Goal: Task Accomplishment & Management: Manage account settings

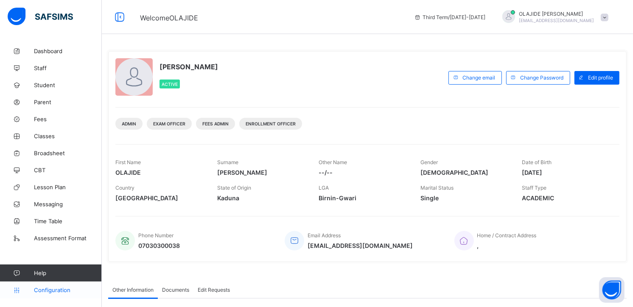
click at [70, 291] on span "Configuration" at bounding box center [68, 289] width 68 height 7
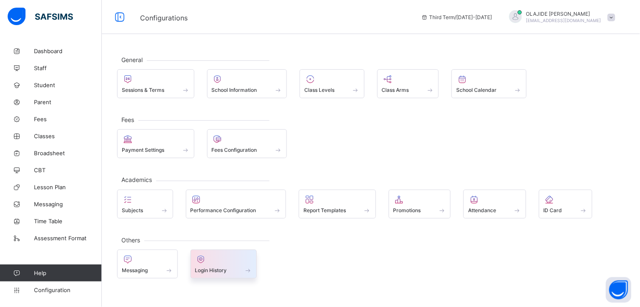
click at [216, 270] on span "Login History" at bounding box center [211, 270] width 32 height 6
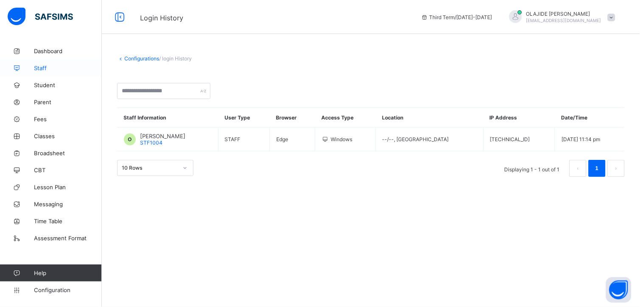
click at [43, 70] on span "Staff" at bounding box center [68, 68] width 68 height 7
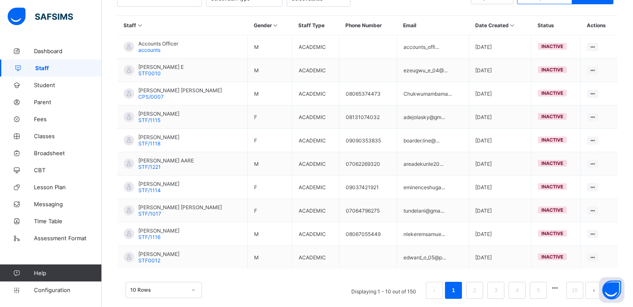
scroll to position [206, 0]
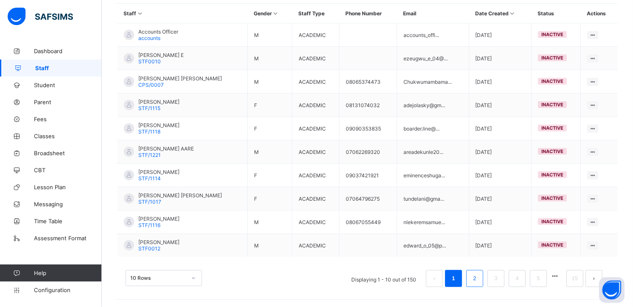
click at [479, 277] on link "2" at bounding box center [475, 278] width 8 height 11
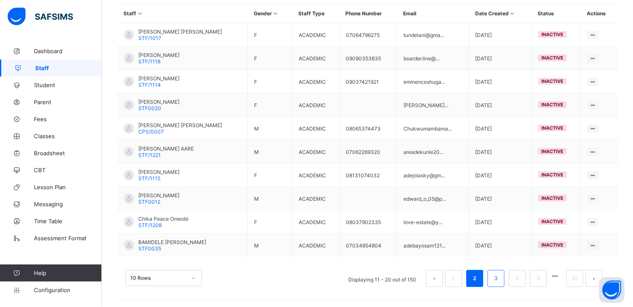
click at [500, 275] on link "3" at bounding box center [496, 278] width 8 height 11
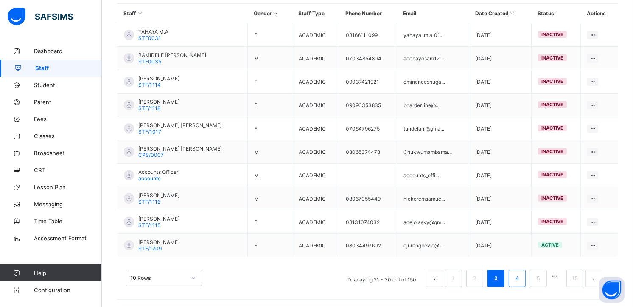
click at [521, 277] on link "4" at bounding box center [517, 278] width 8 height 11
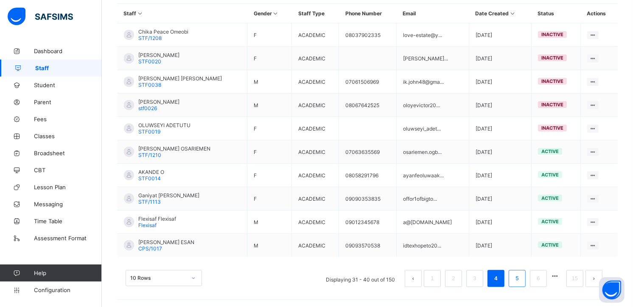
click at [526, 279] on li "5" at bounding box center [517, 278] width 17 height 17
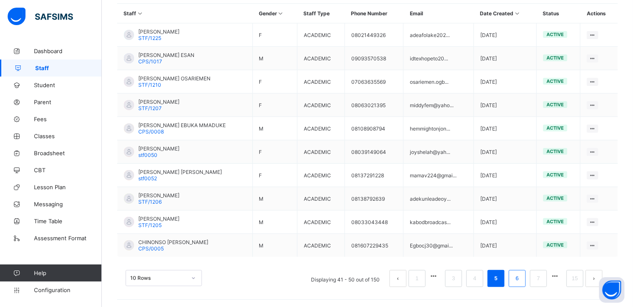
click at [521, 279] on link "6" at bounding box center [517, 278] width 8 height 11
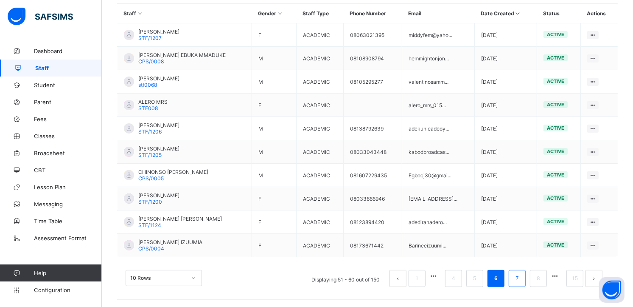
click at [521, 282] on link "7" at bounding box center [517, 278] width 8 height 11
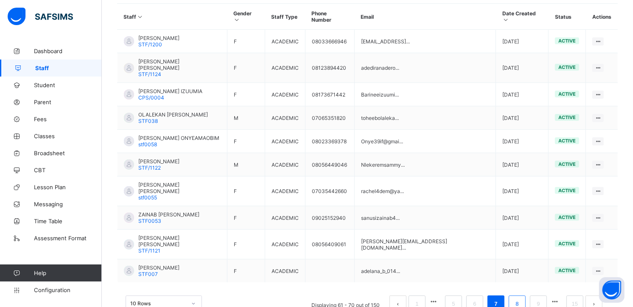
click at [521, 298] on link "8" at bounding box center [517, 303] width 8 height 11
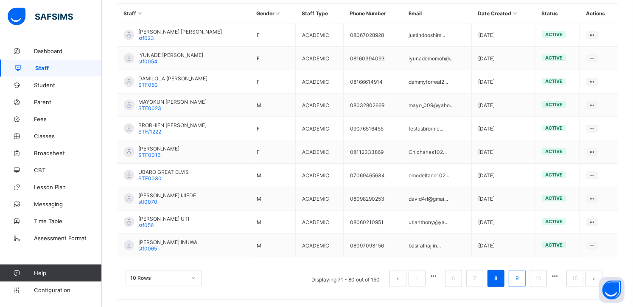
click at [520, 280] on link "9" at bounding box center [517, 278] width 8 height 11
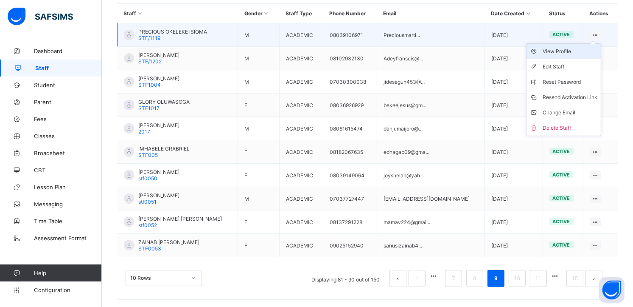
click at [569, 50] on div "View Profile" at bounding box center [570, 51] width 55 height 8
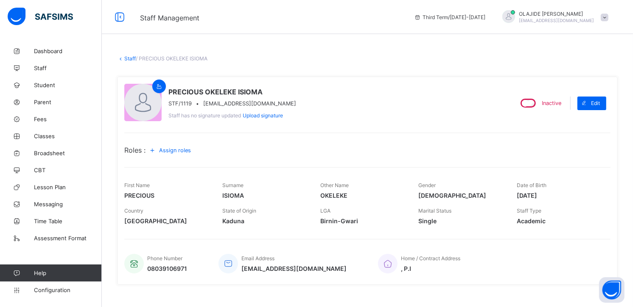
click at [129, 56] on link "Staff" at bounding box center [129, 58] width 11 height 6
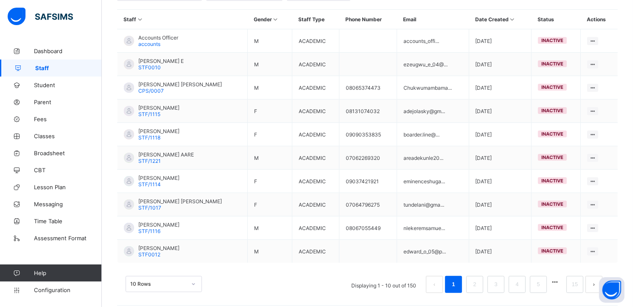
scroll to position [206, 0]
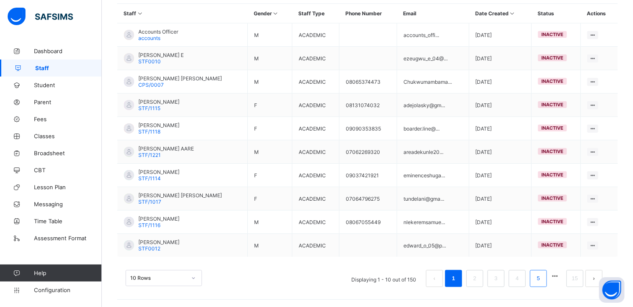
click at [543, 279] on link "5" at bounding box center [538, 278] width 8 height 11
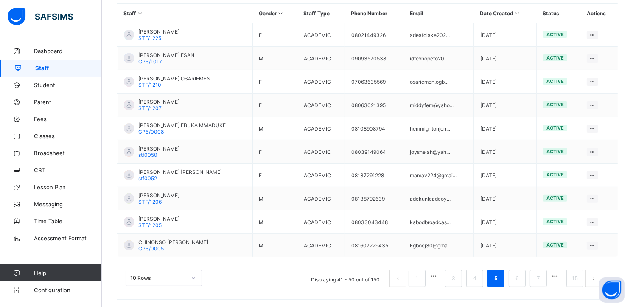
click at [543, 279] on link "7" at bounding box center [538, 278] width 8 height 11
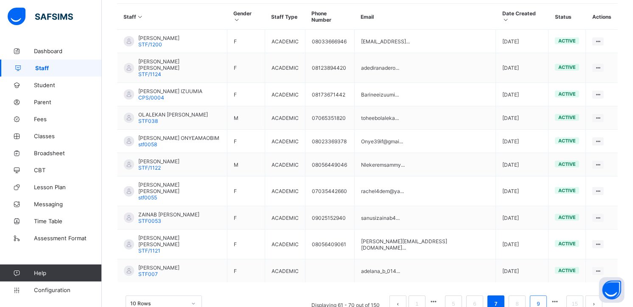
click at [543, 298] on link "9" at bounding box center [538, 303] width 8 height 11
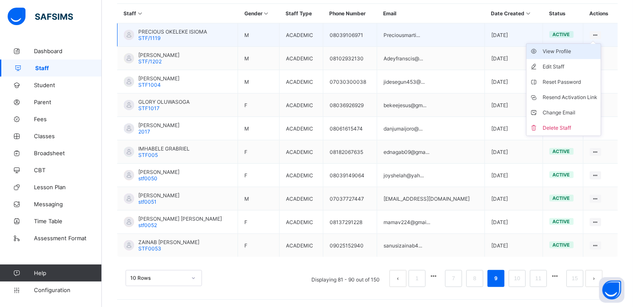
click at [562, 49] on div "View Profile" at bounding box center [570, 51] width 55 height 8
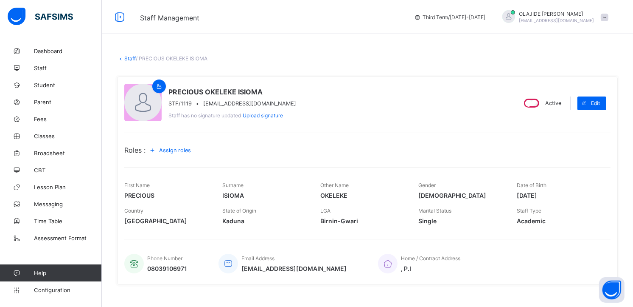
click at [172, 154] on div "Assign roles" at bounding box center [172, 150] width 52 height 14
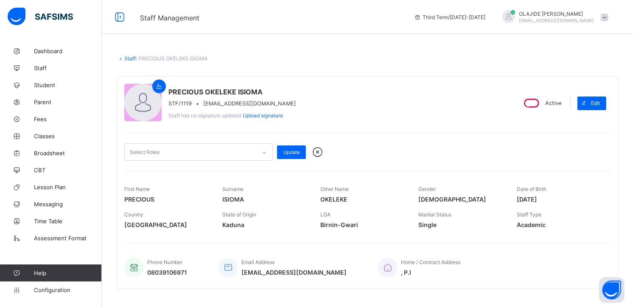
click at [429, 113] on div "PRECIOUS OKELEKE ISIOMA STF/1119 • [EMAIL_ADDRESS][DOMAIN_NAME] Staff has no si…" at bounding box center [316, 103] width 385 height 39
click at [131, 58] on link "Staff" at bounding box center [129, 58] width 11 height 6
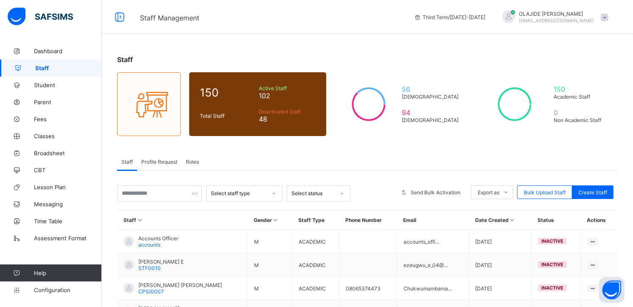
click at [340, 150] on div "Staff 150 Total Staff Active Staff 102 Deactivated Staff 48 56 [DEMOGRAPHIC_DAT…" at bounding box center [368, 278] width 532 height 472
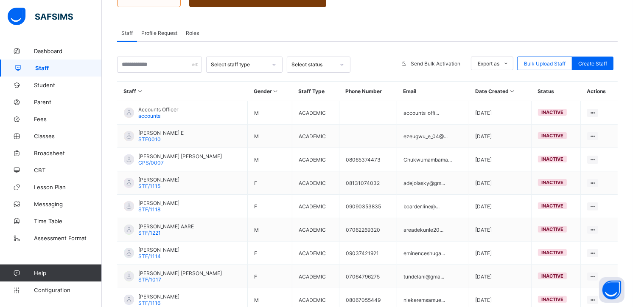
scroll to position [206, 0]
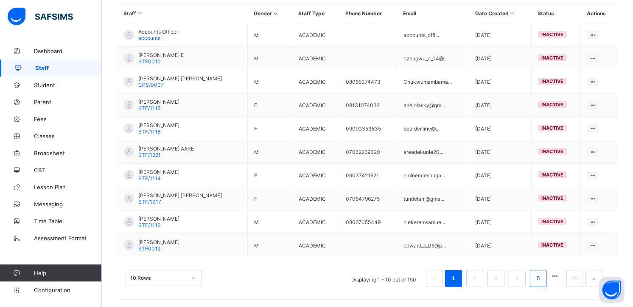
click at [543, 276] on link "5" at bounding box center [538, 278] width 8 height 11
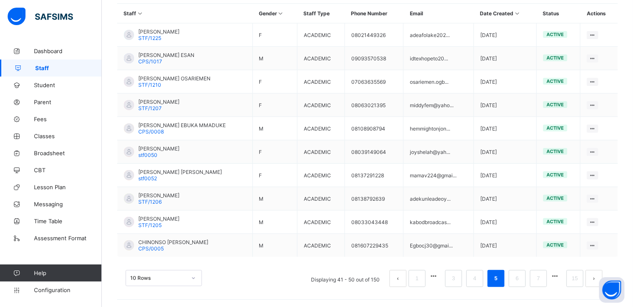
click at [543, 276] on link "7" at bounding box center [538, 278] width 8 height 11
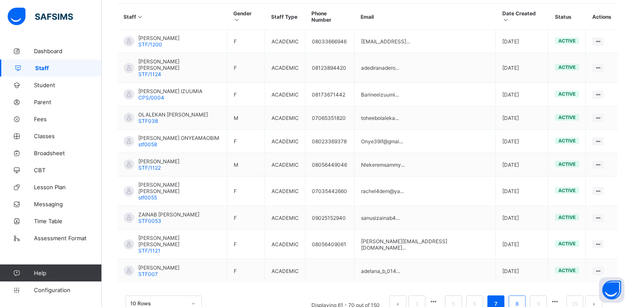
click at [521, 298] on link "8" at bounding box center [517, 303] width 8 height 11
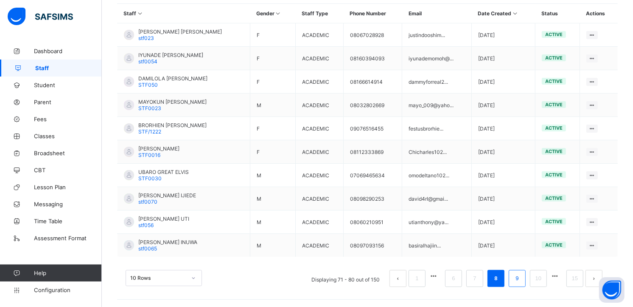
click at [526, 283] on li "9" at bounding box center [517, 278] width 17 height 17
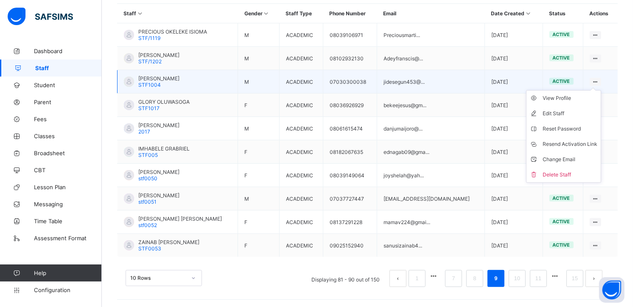
click at [597, 79] on icon at bounding box center [595, 82] width 7 height 6
click at [569, 98] on div "View Profile" at bounding box center [570, 98] width 55 height 8
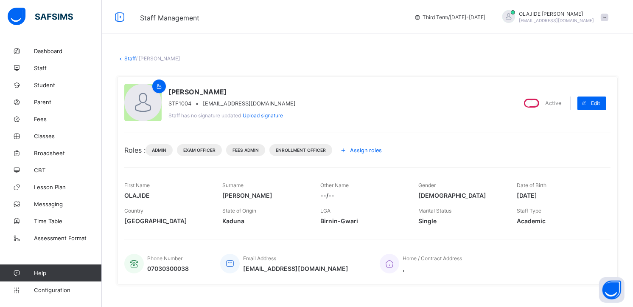
click at [378, 147] on span "Assign roles" at bounding box center [366, 150] width 32 height 6
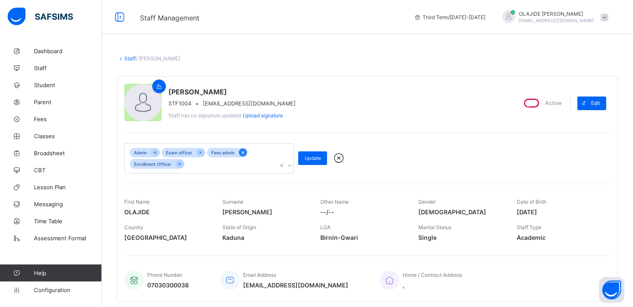
click at [244, 153] on icon at bounding box center [243, 152] width 5 height 6
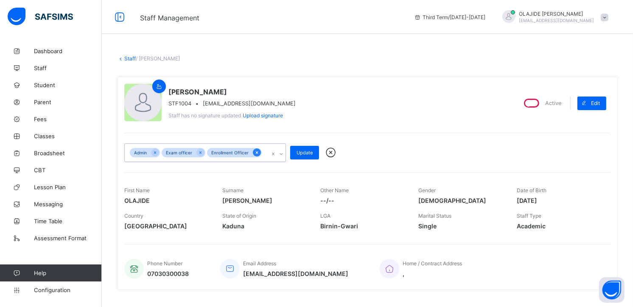
click at [255, 153] on icon at bounding box center [257, 152] width 5 height 6
click at [200, 152] on icon at bounding box center [201, 152] width 2 height 3
click at [155, 152] on icon at bounding box center [155, 152] width 2 height 3
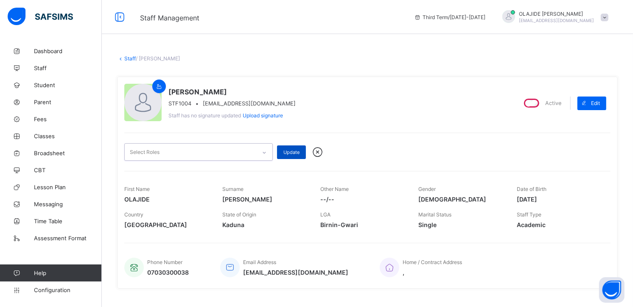
click at [306, 153] on div "Update" at bounding box center [291, 152] width 29 height 14
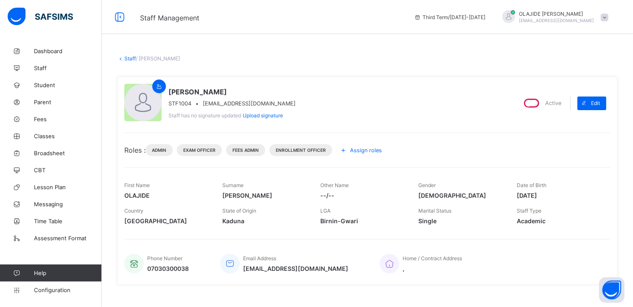
click at [128, 58] on link "Staff" at bounding box center [129, 58] width 11 height 6
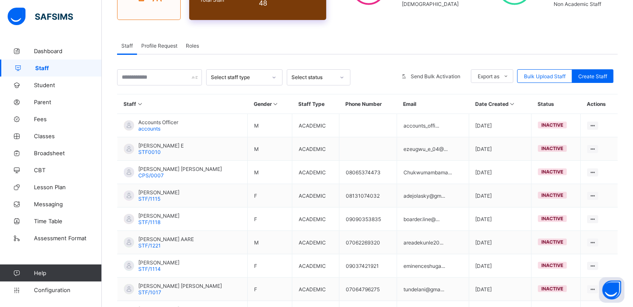
scroll to position [206, 0]
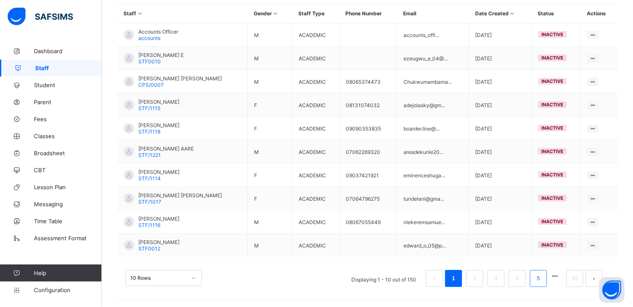
click at [540, 274] on li "5" at bounding box center [538, 278] width 17 height 17
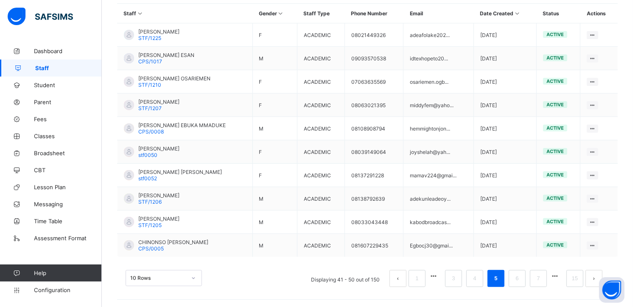
click at [540, 274] on li "7" at bounding box center [538, 278] width 17 height 17
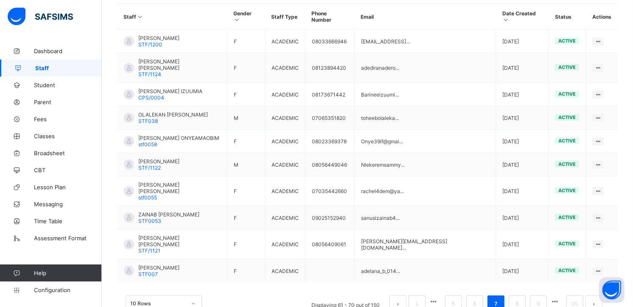
click at [540, 295] on li "9" at bounding box center [538, 303] width 17 height 17
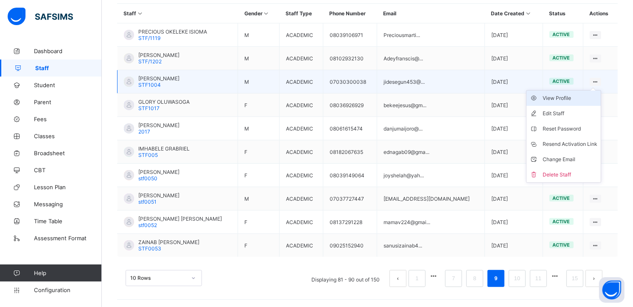
click at [565, 98] on div "View Profile" at bounding box center [570, 98] width 55 height 8
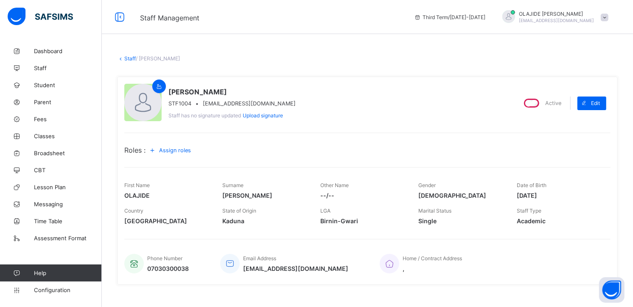
click at [124, 56] on link "Staff" at bounding box center [129, 58] width 11 height 6
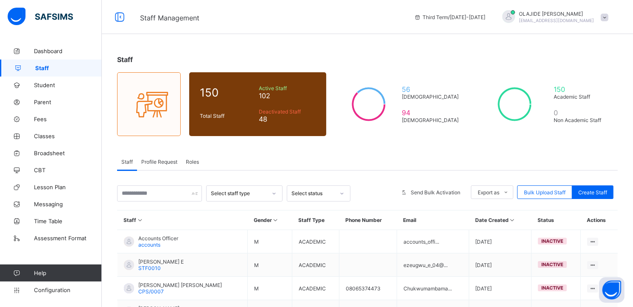
click at [376, 152] on div "Staff 150 Total Staff Active Staff 102 Deactivated Staff 48 56 [DEMOGRAPHIC_DAT…" at bounding box center [368, 278] width 532 height 472
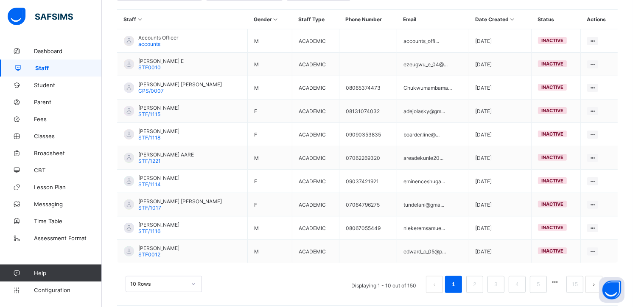
scroll to position [206, 0]
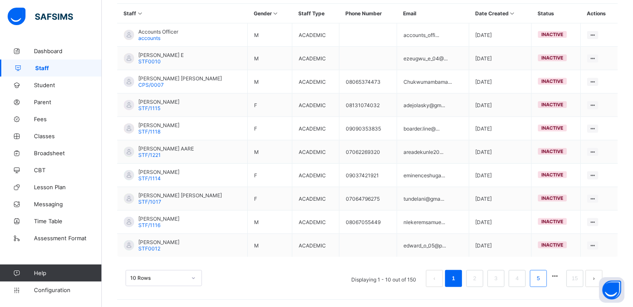
click at [543, 278] on link "5" at bounding box center [538, 278] width 8 height 11
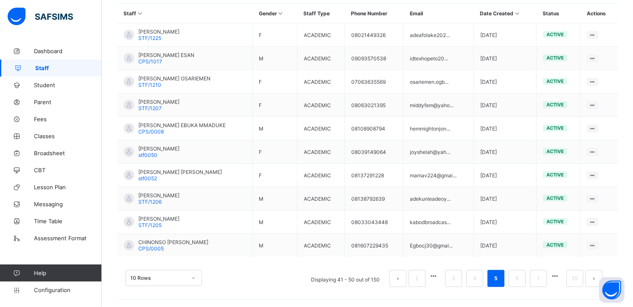
click at [543, 278] on link "7" at bounding box center [538, 278] width 8 height 11
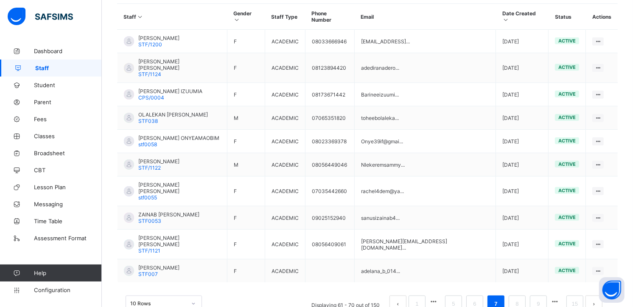
click at [543, 298] on link "9" at bounding box center [538, 303] width 8 height 11
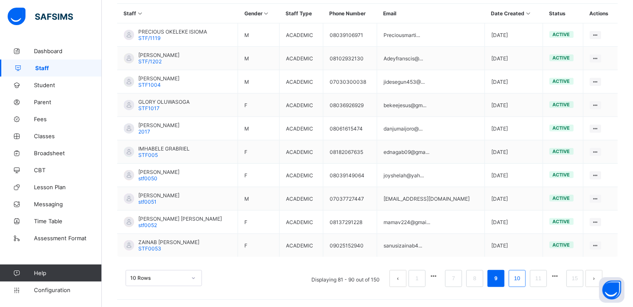
click at [523, 278] on link "10" at bounding box center [517, 278] width 11 height 11
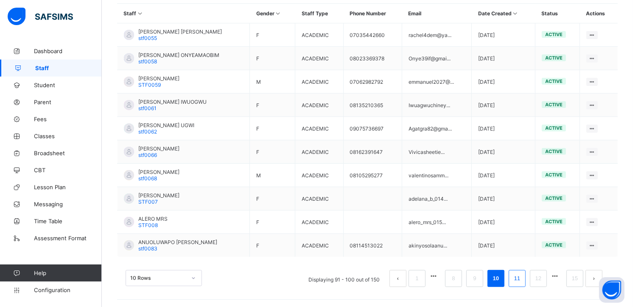
click at [523, 277] on link "11" at bounding box center [517, 278] width 11 height 11
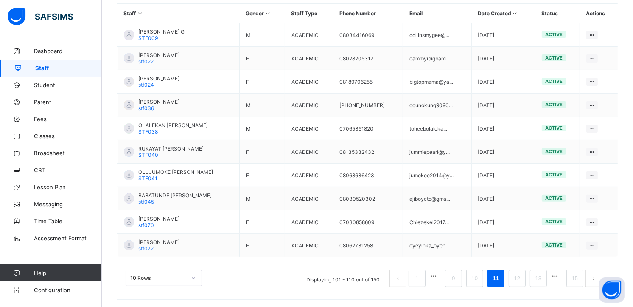
click at [523, 277] on link "12" at bounding box center [517, 278] width 11 height 11
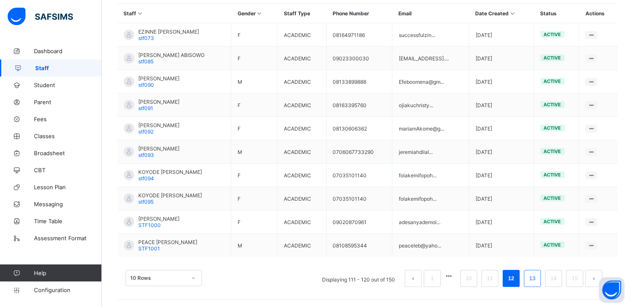
click at [537, 276] on link "13" at bounding box center [532, 278] width 11 height 11
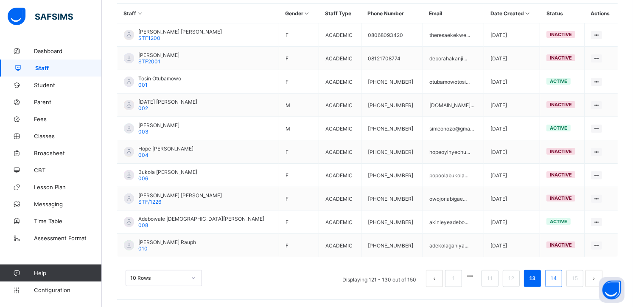
click at [560, 277] on link "14" at bounding box center [553, 278] width 11 height 11
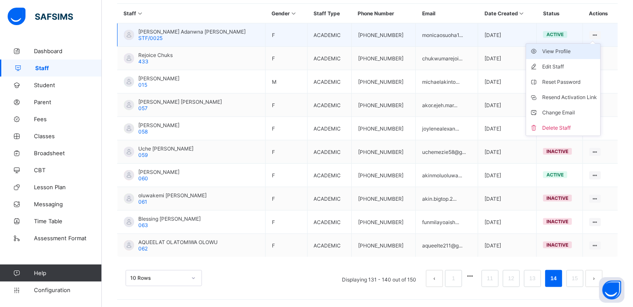
click at [567, 51] on div "View Profile" at bounding box center [570, 51] width 55 height 8
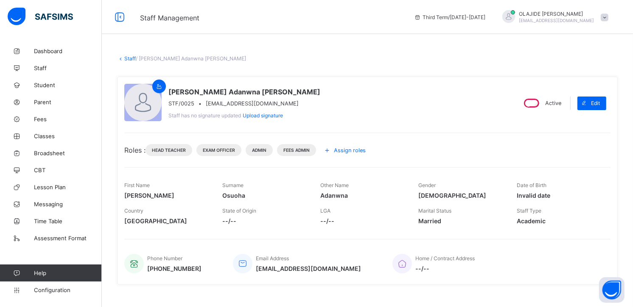
click at [126, 56] on link "Staff" at bounding box center [129, 58] width 11 height 6
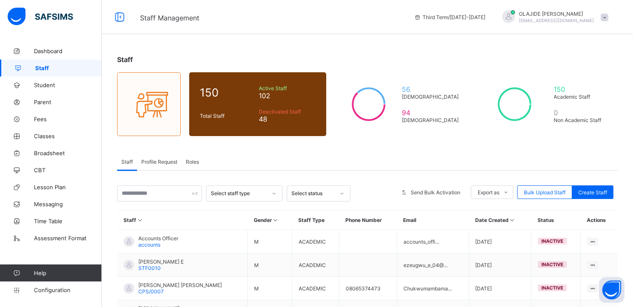
click at [321, 68] on div "Staff 150 Total Staff Active Staff 102 Deactivated Staff 48 56 [DEMOGRAPHIC_DAT…" at bounding box center [368, 278] width 532 height 472
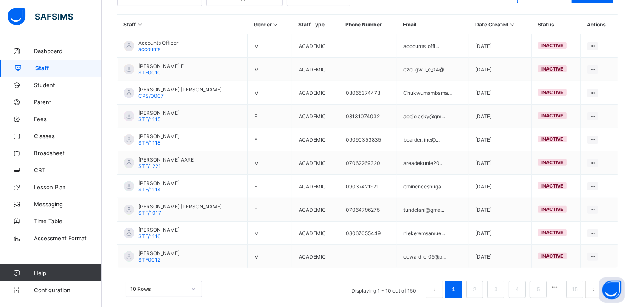
scroll to position [206, 0]
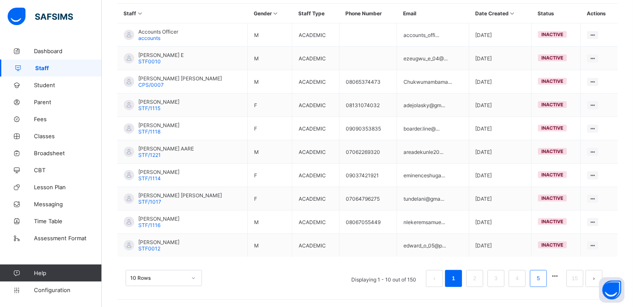
click at [543, 277] on link "5" at bounding box center [538, 278] width 8 height 11
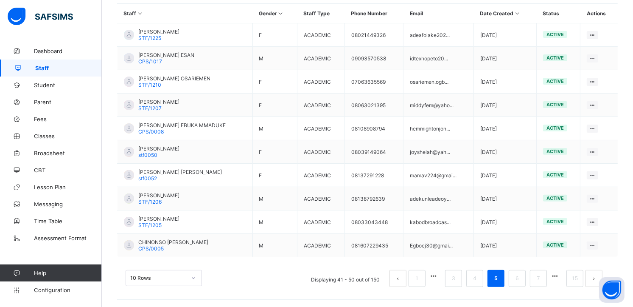
click at [543, 277] on link "7" at bounding box center [538, 278] width 8 height 11
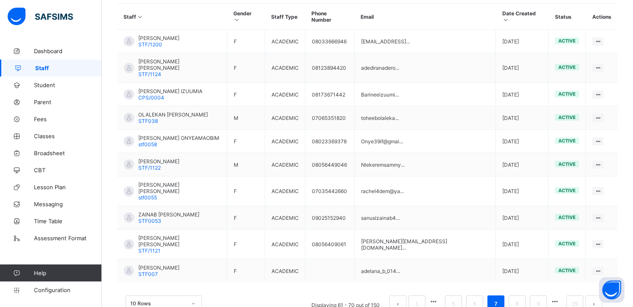
click at [543, 298] on link "9" at bounding box center [538, 303] width 8 height 11
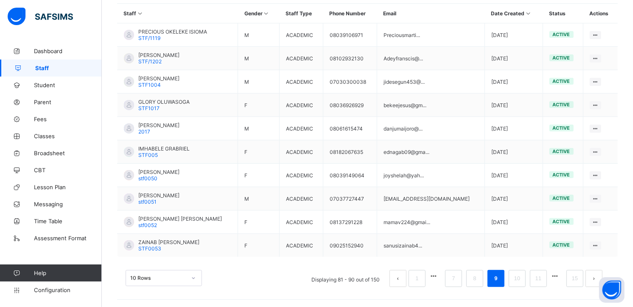
click at [544, 277] on link "11" at bounding box center [538, 278] width 11 height 11
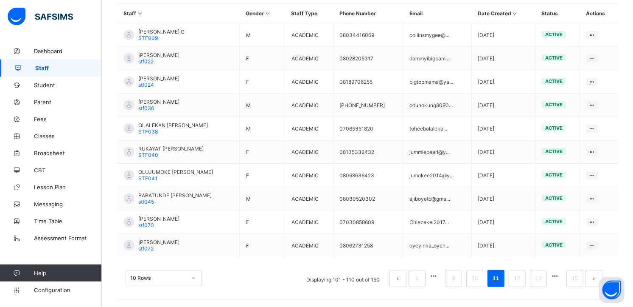
click at [544, 277] on link "13" at bounding box center [538, 278] width 11 height 11
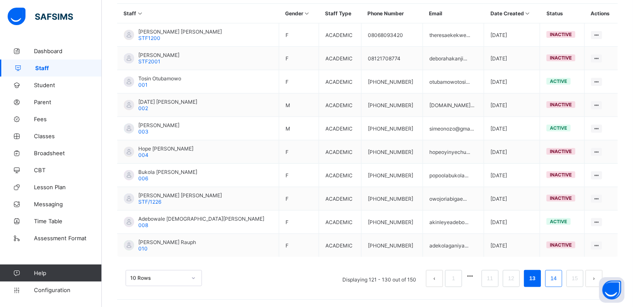
click at [560, 280] on link "14" at bounding box center [553, 278] width 11 height 11
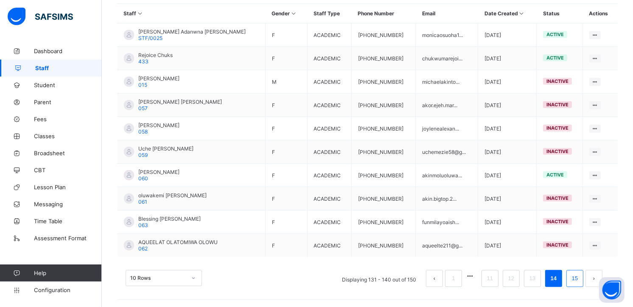
click at [581, 275] on link "15" at bounding box center [575, 278] width 11 height 11
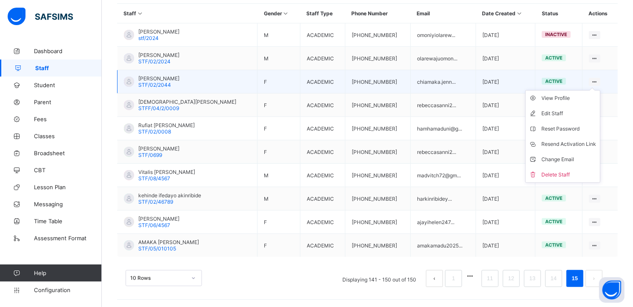
click at [598, 90] on ul "View Profile Edit Staff Reset Password Resend Activation Link Change Email Dele…" at bounding box center [563, 136] width 75 height 93
click at [572, 95] on div "View Profile" at bounding box center [569, 98] width 55 height 8
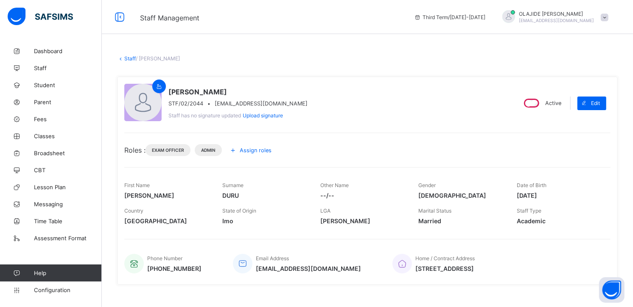
click at [257, 147] on span "Assign roles" at bounding box center [256, 150] width 32 height 6
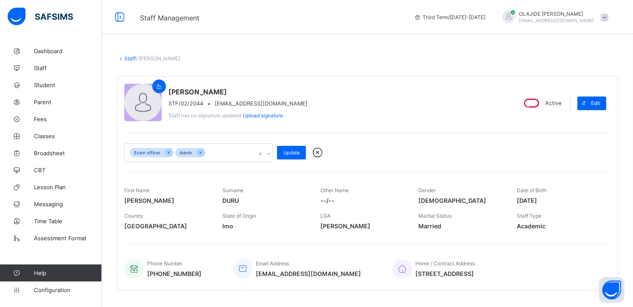
click at [268, 154] on icon at bounding box center [268, 154] width 3 height 2
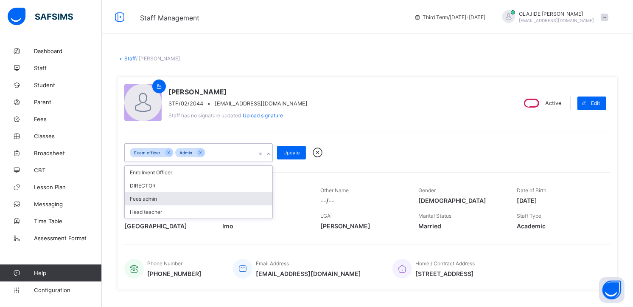
click at [208, 194] on div "Fees admin" at bounding box center [199, 198] width 148 height 13
click at [208, 194] on div "Head teacher" at bounding box center [199, 198] width 148 height 13
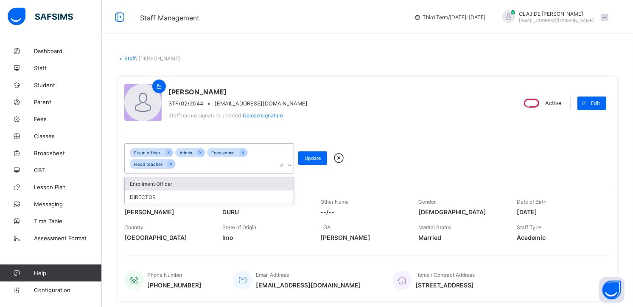
click at [207, 183] on div "Enrollment Officer" at bounding box center [209, 183] width 169 height 13
click at [315, 158] on span "Update" at bounding box center [313, 158] width 16 height 6
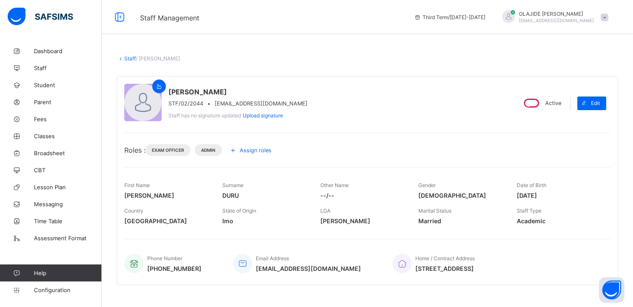
click at [127, 58] on link "Staff" at bounding box center [129, 58] width 11 height 6
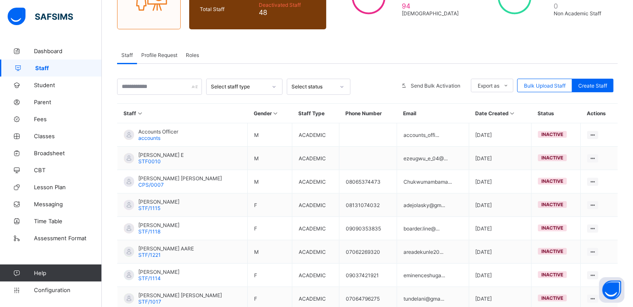
scroll to position [206, 0]
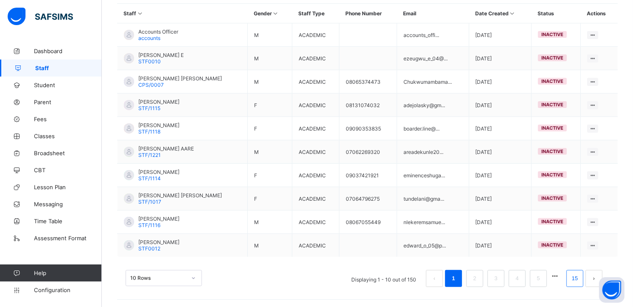
click at [581, 277] on link "15" at bounding box center [575, 278] width 11 height 11
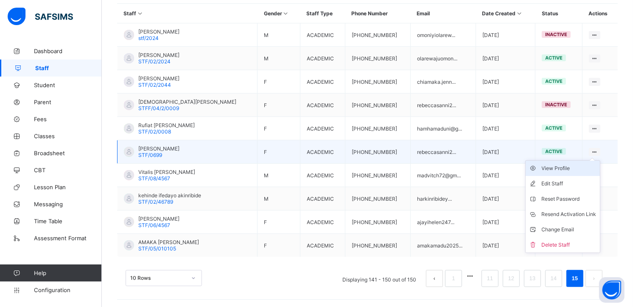
click at [570, 166] on div "View Profile" at bounding box center [569, 168] width 55 height 8
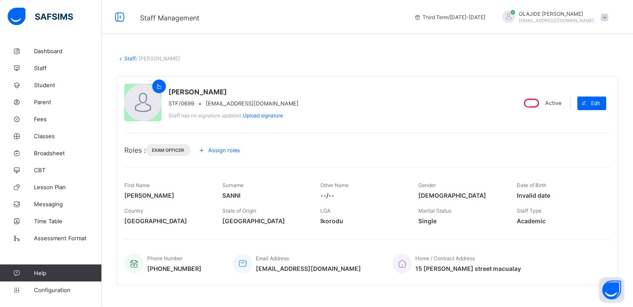
click at [222, 151] on span "Assign roles" at bounding box center [224, 150] width 32 height 6
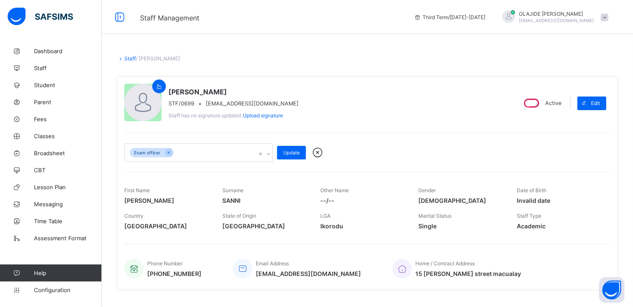
click at [267, 154] on icon at bounding box center [268, 153] width 5 height 8
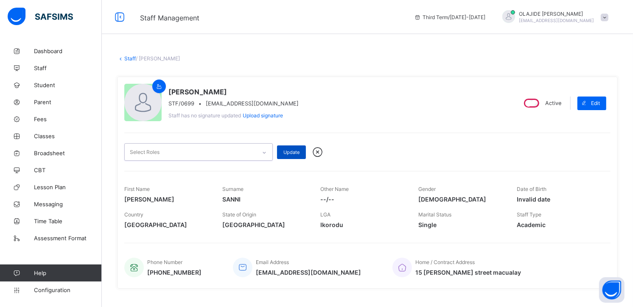
click at [297, 149] on span "Update" at bounding box center [292, 152] width 16 height 6
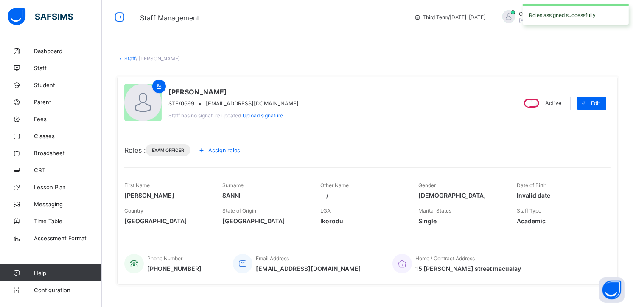
click at [125, 58] on link "Staff" at bounding box center [129, 58] width 11 height 6
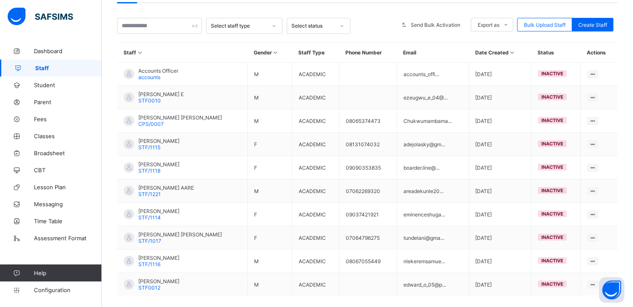
scroll to position [206, 0]
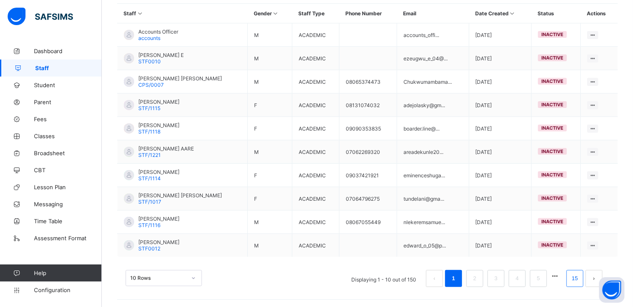
click at [581, 273] on link "15" at bounding box center [575, 278] width 11 height 11
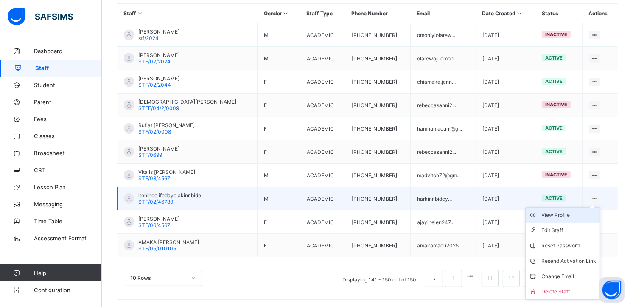
click at [572, 213] on div "View Profile" at bounding box center [569, 215] width 55 height 8
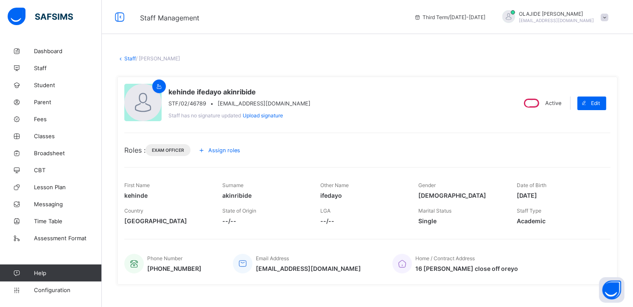
click at [223, 149] on span "Assign roles" at bounding box center [224, 150] width 32 height 6
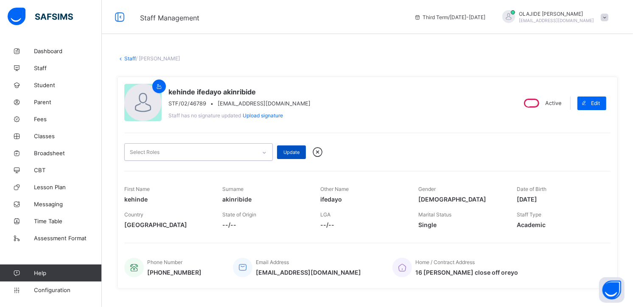
click at [296, 152] on span "Update" at bounding box center [292, 152] width 16 height 6
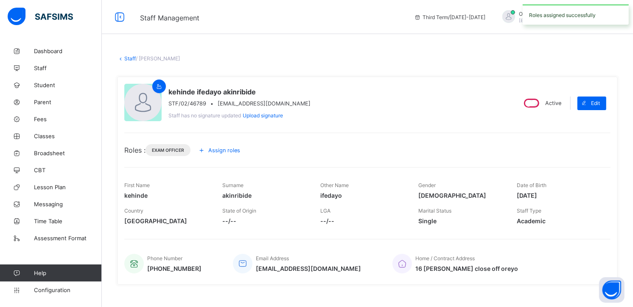
click at [133, 57] on link "Staff" at bounding box center [129, 58] width 11 height 6
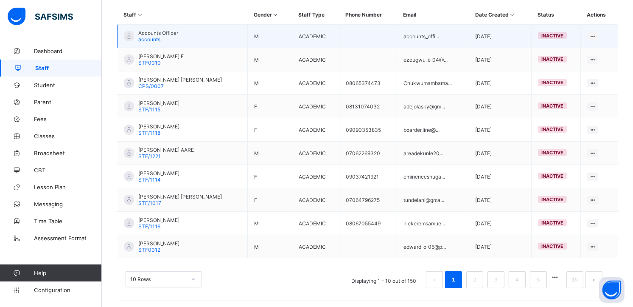
scroll to position [206, 0]
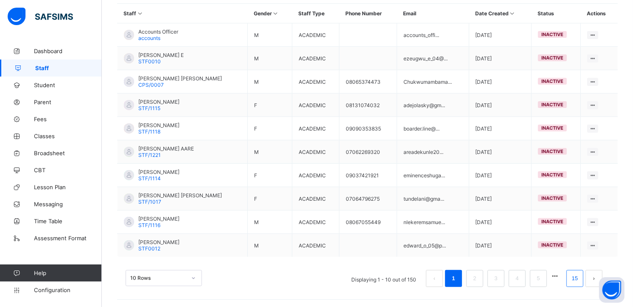
click at [581, 278] on link "15" at bounding box center [575, 278] width 11 height 11
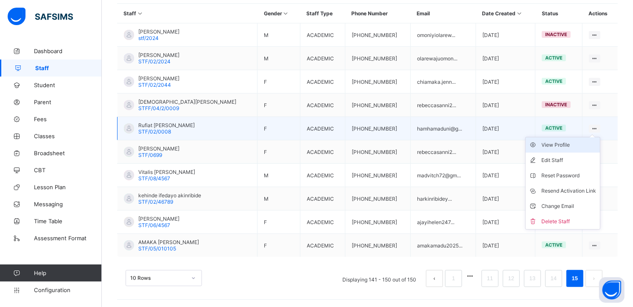
click at [573, 141] on div "View Profile" at bounding box center [569, 145] width 55 height 8
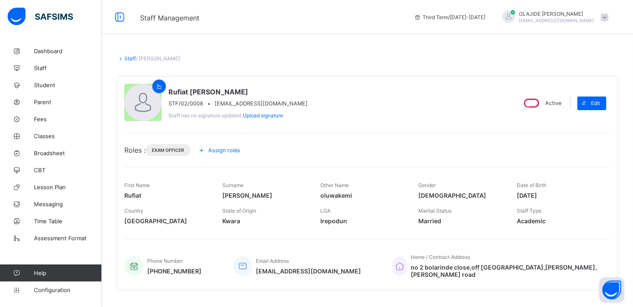
click at [217, 149] on span "Assign roles" at bounding box center [224, 150] width 32 height 6
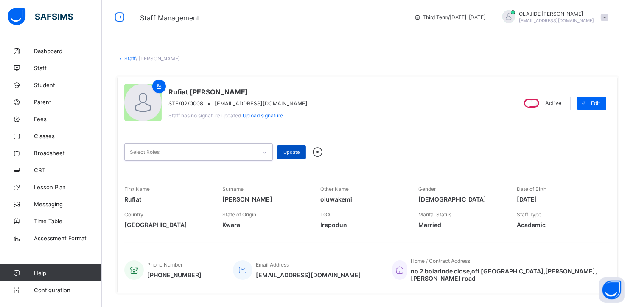
click at [286, 155] on div "Update" at bounding box center [291, 152] width 29 height 14
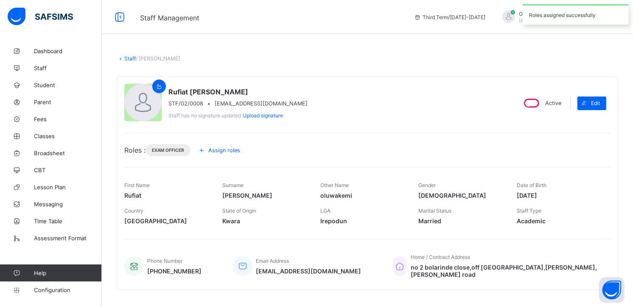
click at [131, 60] on link "Staff" at bounding box center [129, 58] width 11 height 6
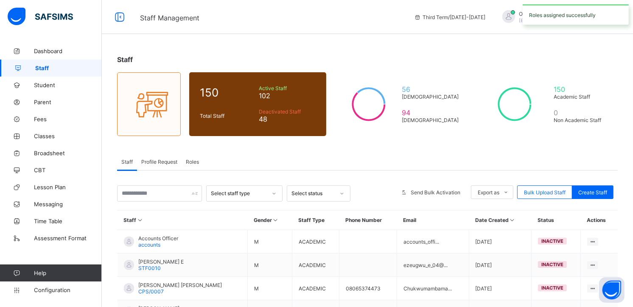
click at [371, 153] on div "Staff Profile Request Roles" at bounding box center [367, 161] width 501 height 17
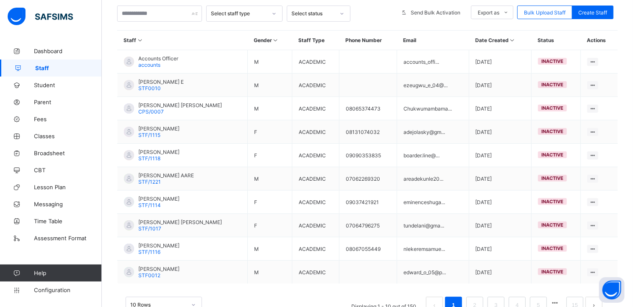
scroll to position [206, 0]
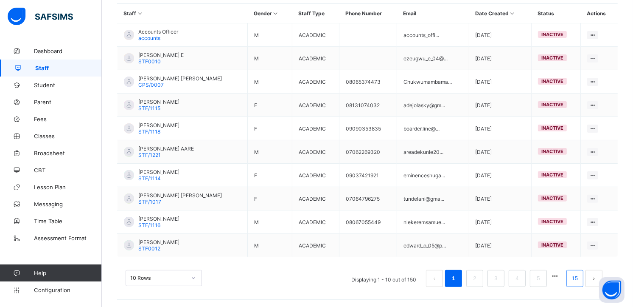
click at [581, 277] on link "15" at bounding box center [575, 278] width 11 height 11
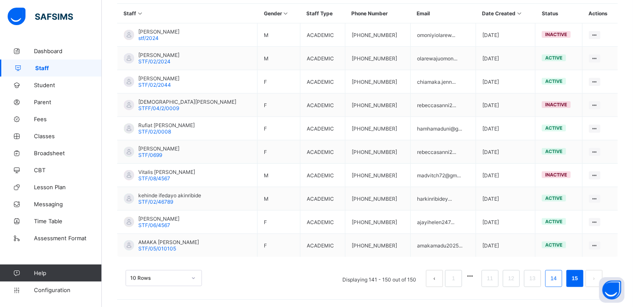
click at [558, 274] on link "14" at bounding box center [553, 278] width 11 height 11
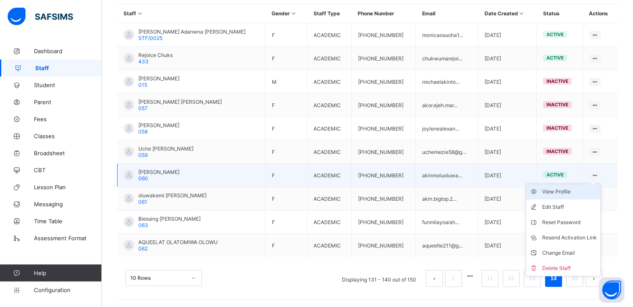
click at [568, 191] on div "View Profile" at bounding box center [570, 191] width 55 height 8
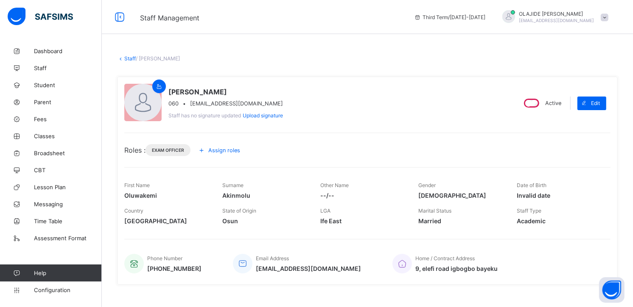
click at [129, 58] on link "Staff" at bounding box center [129, 58] width 11 height 6
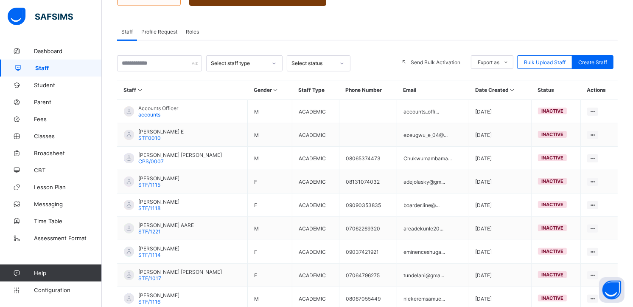
scroll to position [206, 0]
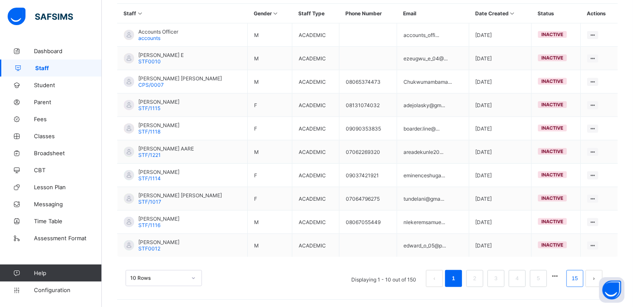
click at [581, 275] on link "15" at bounding box center [575, 278] width 11 height 11
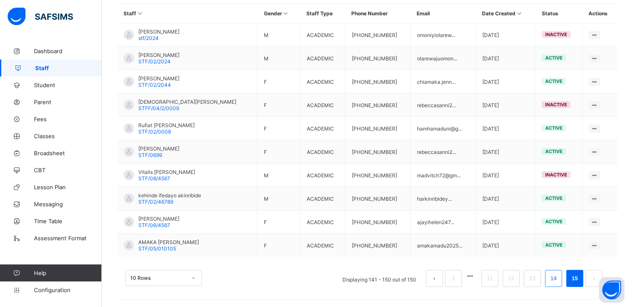
click at [559, 280] on link "14" at bounding box center [553, 278] width 11 height 11
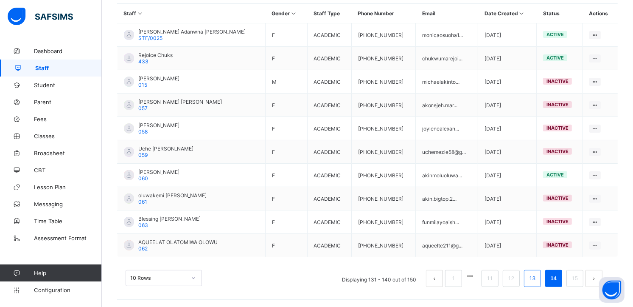
click at [536, 273] on link "13" at bounding box center [532, 278] width 11 height 11
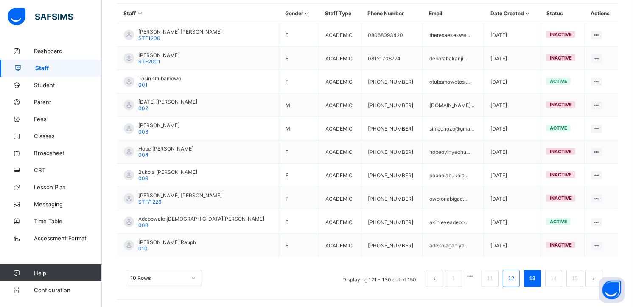
click at [517, 282] on link "12" at bounding box center [511, 278] width 11 height 11
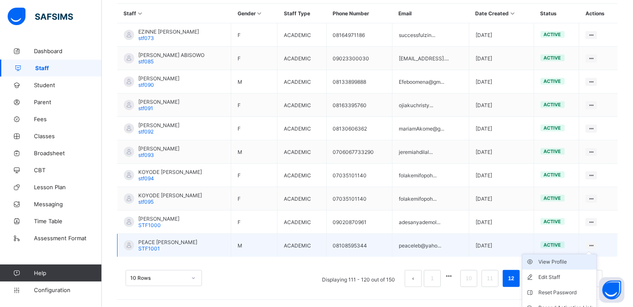
click at [565, 258] on div "View Profile" at bounding box center [566, 261] width 55 height 8
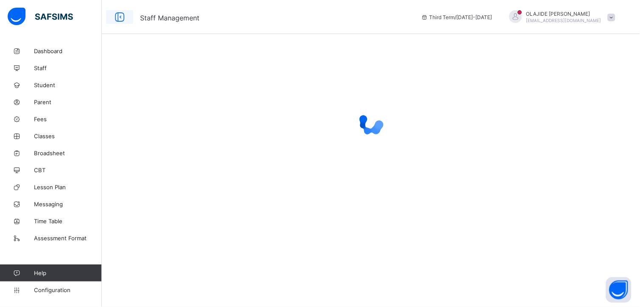
click at [120, 15] on icon at bounding box center [120, 17] width 14 height 12
